Goal: Task Accomplishment & Management: Use online tool/utility

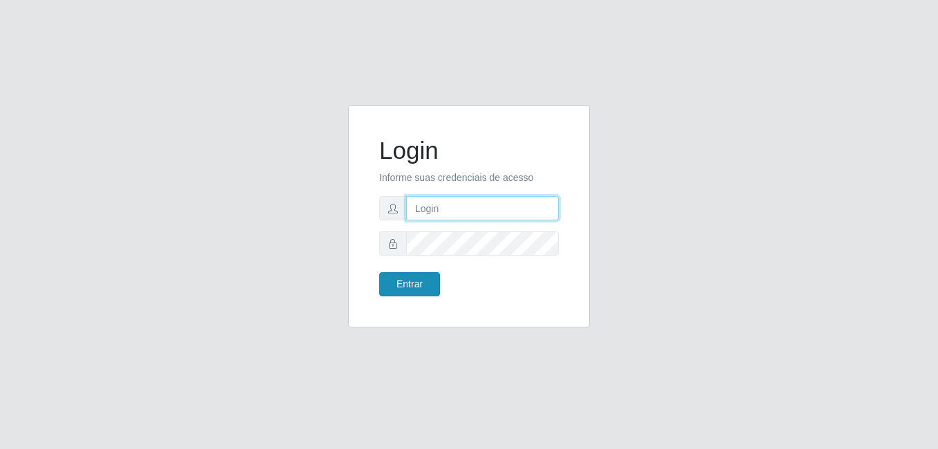
type input "Raissa@B9"
click at [420, 283] on button "Entrar" at bounding box center [409, 284] width 61 height 24
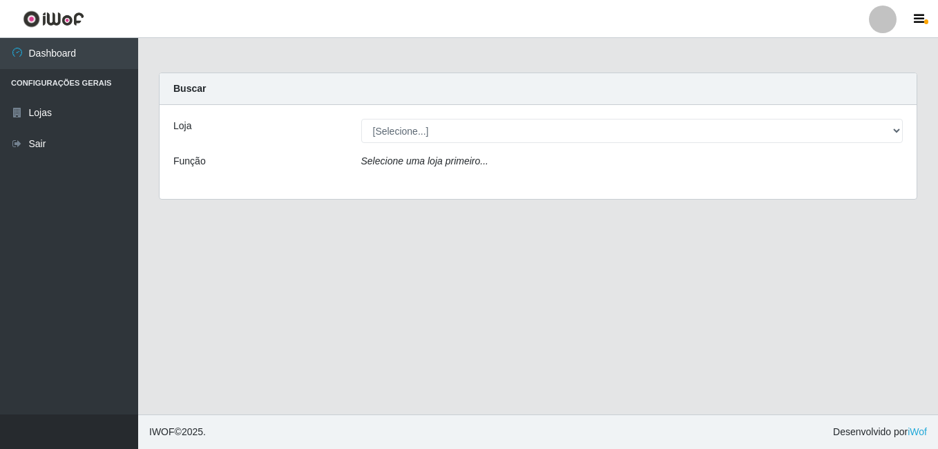
click at [906, 135] on div "[Selecione...] Bemais Supermercados - B9 Bessa" at bounding box center [632, 131] width 563 height 24
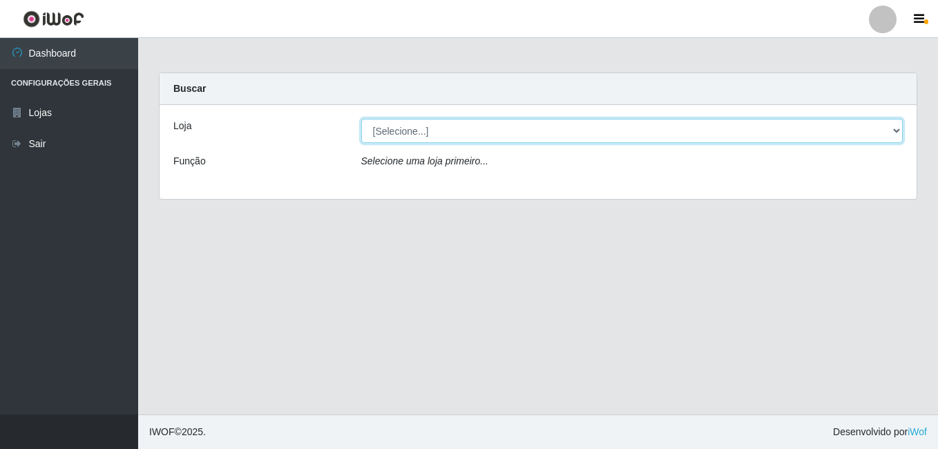
click at [896, 135] on select "[Selecione...] Bemais Supermercados - B9 Bessa" at bounding box center [632, 131] width 542 height 24
select select "410"
click at [361, 119] on select "[Selecione...] Bemais Supermercados - B9 Bessa" at bounding box center [632, 131] width 542 height 24
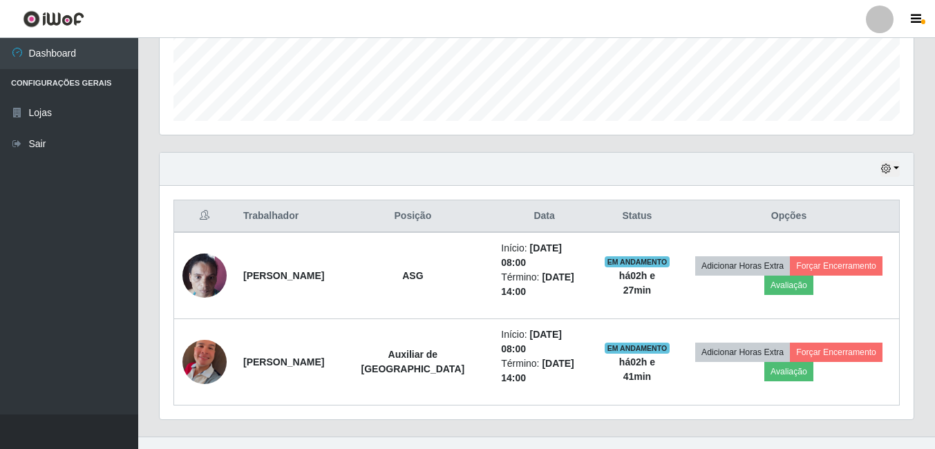
scroll to position [395, 0]
